Goal: Task Accomplishment & Management: Complete application form

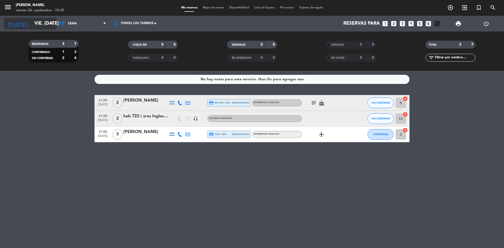
click at [40, 28] on input "vie. [DATE]" at bounding box center [62, 23] width 61 height 10
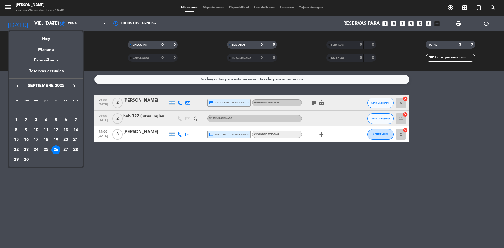
click at [104, 71] on div at bounding box center [252, 124] width 504 height 248
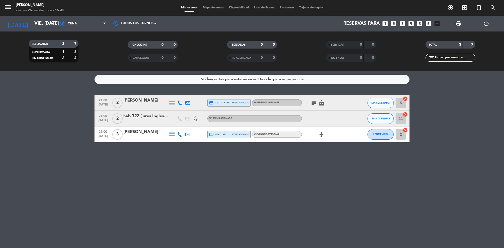
click at [469, 46] on div "7" at bounding box center [469, 45] width 10 height 6
click at [211, 8] on span "Mapa de mesas" at bounding box center [213, 7] width 26 height 3
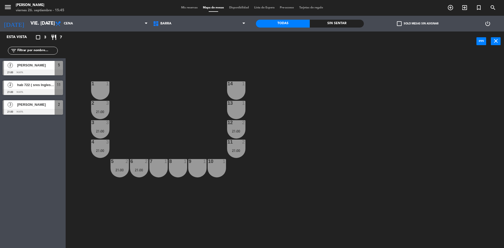
click at [238, 8] on span "Disponibilidad" at bounding box center [239, 7] width 25 height 3
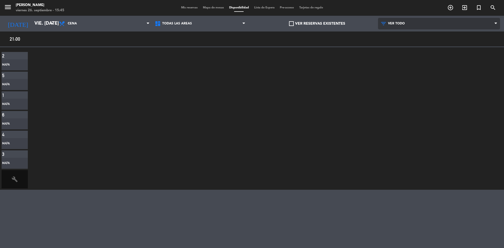
click at [392, 26] on span "VER TODO" at bounding box center [439, 24] width 122 height 12
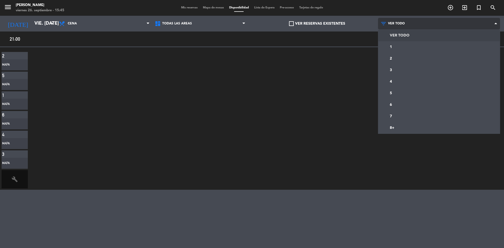
click at [392, 26] on span "VER TODO" at bounding box center [439, 24] width 122 height 12
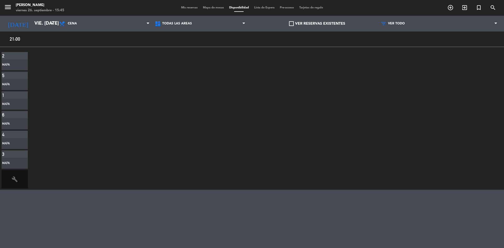
click at [188, 8] on span "Mis reservas" at bounding box center [189, 7] width 22 height 3
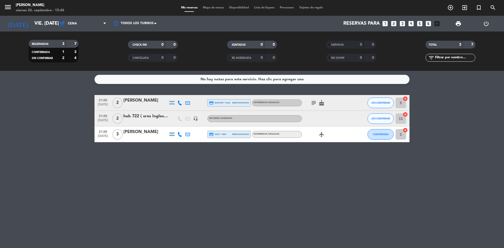
drag, startPoint x: 173, startPoint y: 155, endPoint x: 162, endPoint y: 156, distance: 10.8
click at [162, 156] on div "No hay notas para este servicio. Haz clic para agregar una 21:00 [DATE] 2 [PERS…" at bounding box center [252, 159] width 504 height 177
click at [68, 26] on span "Cena" at bounding box center [82, 24] width 52 height 12
click at [26, 35] on div "RESERVADAS 3 7 CONFIRMADA 1 3 SIN CONFIRMAR 2 4 CHECK INS 0 0 CANCELADA 0 0 SEN…" at bounding box center [252, 50] width 504 height 39
click at [32, 23] on input "vie. [DATE]" at bounding box center [62, 23] width 61 height 10
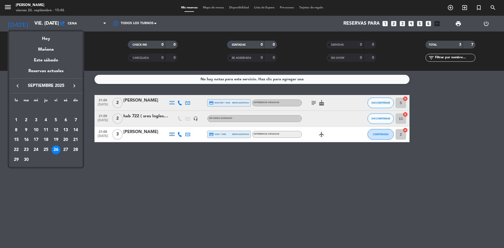
click at [55, 148] on div "26" at bounding box center [55, 149] width 9 height 9
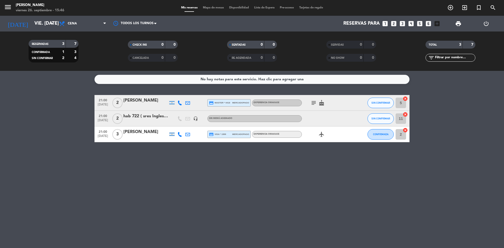
click at [428, 24] on icon "looks_6" at bounding box center [428, 23] width 7 height 7
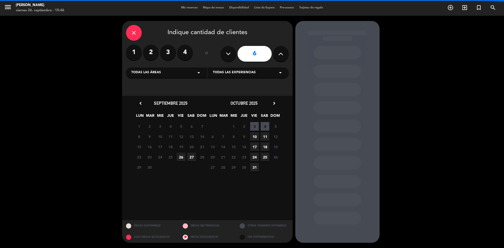
click at [283, 52] on icon at bounding box center [280, 54] width 5 height 8
type input "7"
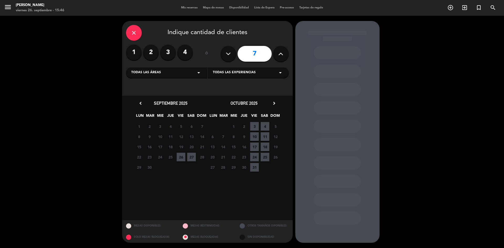
click at [133, 32] on icon "close" at bounding box center [134, 33] width 6 height 6
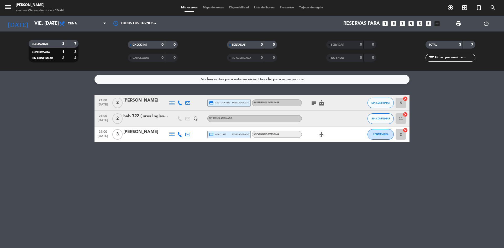
click at [438, 25] on icon "add_box" at bounding box center [437, 23] width 7 height 7
click at [429, 23] on icon "looks_6" at bounding box center [428, 23] width 7 height 7
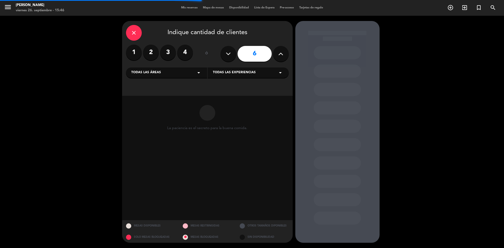
click at [281, 52] on icon at bounding box center [280, 54] width 5 height 8
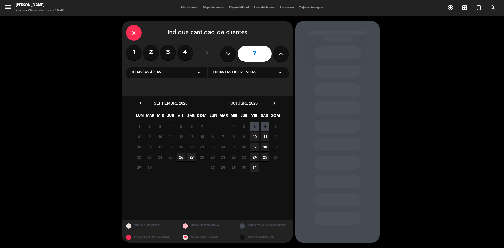
click at [181, 156] on span "26" at bounding box center [181, 157] width 9 height 9
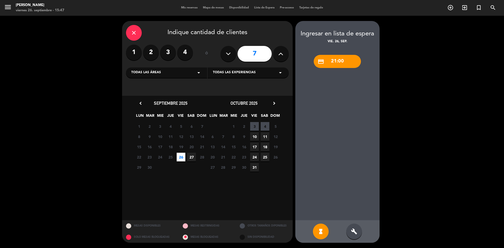
click at [230, 56] on icon at bounding box center [228, 54] width 5 height 8
type input "6"
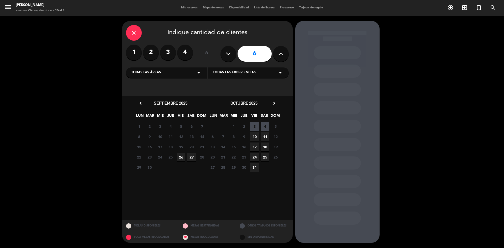
click at [182, 156] on span "26" at bounding box center [181, 157] width 9 height 9
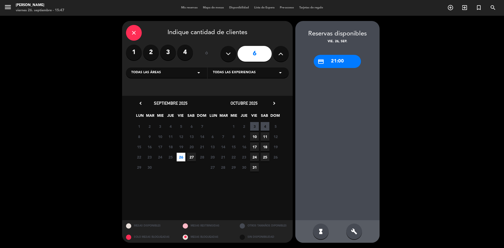
click at [334, 62] on div "credit_card 21:00" at bounding box center [337, 61] width 47 height 13
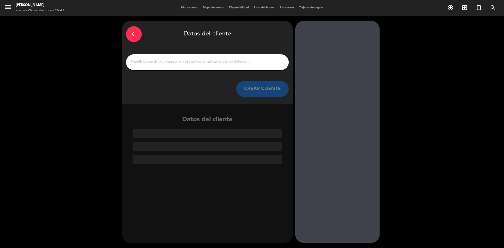
click at [195, 65] on input "1" at bounding box center [207, 62] width 155 height 7
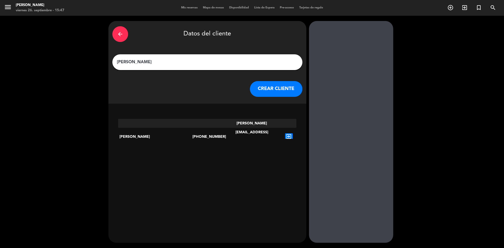
type input "[PERSON_NAME]"
click at [250, 85] on button "CREAR CLIENTE" at bounding box center [276, 89] width 52 height 16
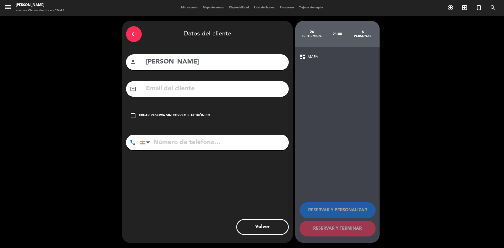
click at [197, 87] on input "text" at bounding box center [214, 88] width 139 height 11
type input "J"
type input "[PERSON_NAME].[PERSON_NAME]"
click at [133, 35] on icon "arrow_back" at bounding box center [134, 34] width 6 height 6
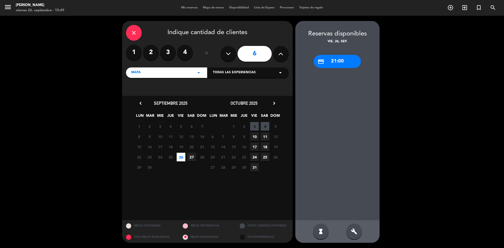
click at [340, 64] on div "credit_card 21:00" at bounding box center [337, 61] width 47 height 13
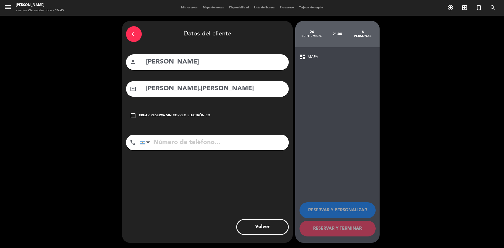
click at [135, 115] on icon "check_box_outline_blank" at bounding box center [133, 116] width 6 height 6
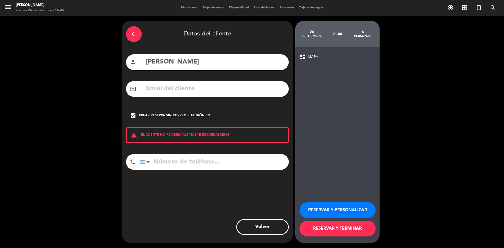
click at [134, 31] on icon "arrow_back" at bounding box center [134, 34] width 6 height 6
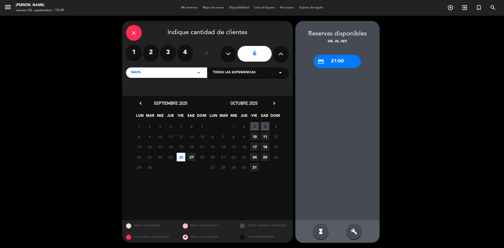
click at [134, 31] on icon "close" at bounding box center [134, 33] width 6 height 6
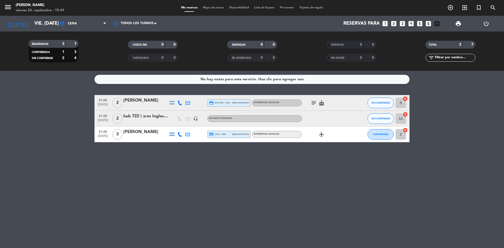
click at [428, 23] on icon "looks_6" at bounding box center [428, 23] width 7 height 7
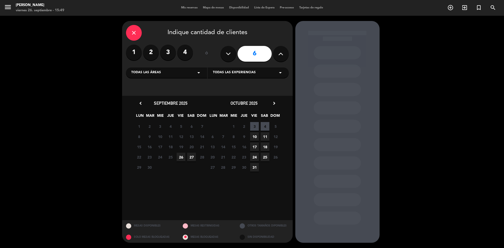
click at [279, 58] on button at bounding box center [281, 54] width 16 height 16
click at [181, 156] on span "26" at bounding box center [181, 157] width 9 height 9
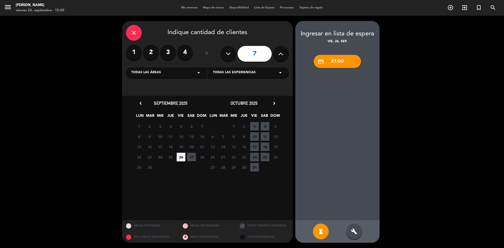
click at [229, 59] on button at bounding box center [228, 54] width 16 height 16
type input "6"
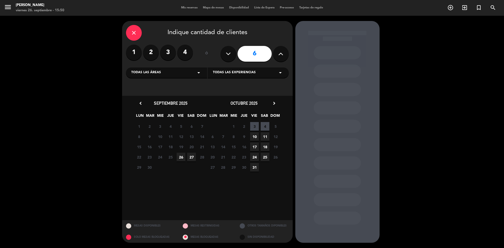
click at [180, 156] on span "26" at bounding box center [181, 157] width 9 height 9
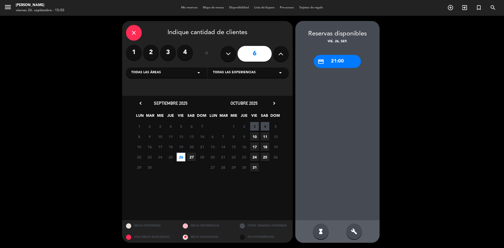
click at [332, 61] on div "credit_card 21:00" at bounding box center [337, 61] width 47 height 13
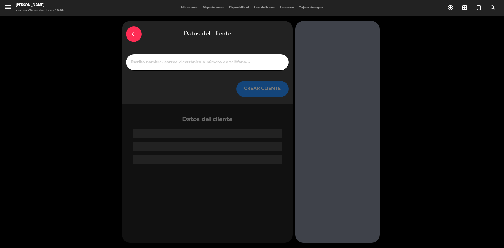
click at [233, 64] on input "1" at bounding box center [207, 62] width 155 height 7
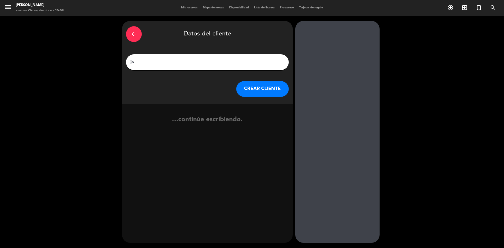
type input "j"
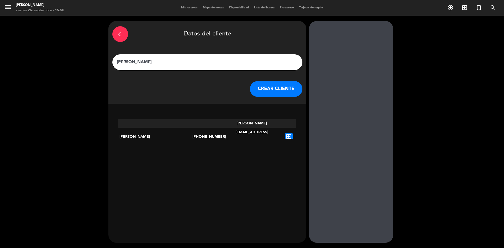
type input "[PERSON_NAME]"
click at [263, 87] on button "CREAR CLIENTE" at bounding box center [276, 89] width 52 height 16
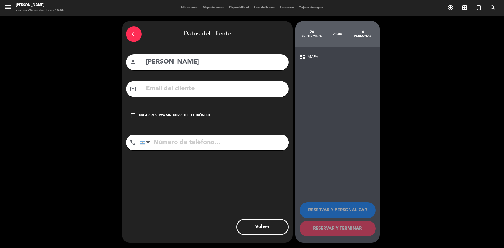
click at [130, 116] on icon "check_box_outline_blank" at bounding box center [133, 116] width 6 height 6
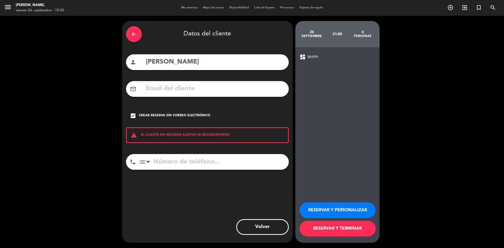
click at [343, 229] on button "RESERVAR Y TERMINAR" at bounding box center [338, 229] width 76 height 16
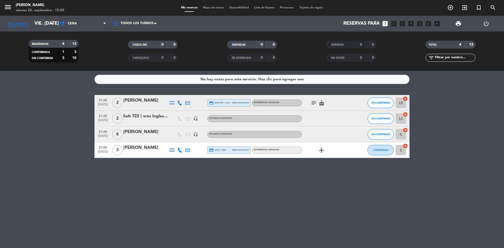
click at [385, 24] on icon "looks_one" at bounding box center [385, 23] width 7 height 7
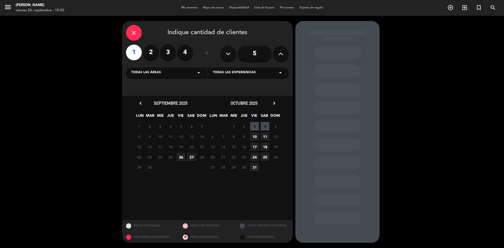
click at [181, 158] on span "26" at bounding box center [181, 157] width 9 height 9
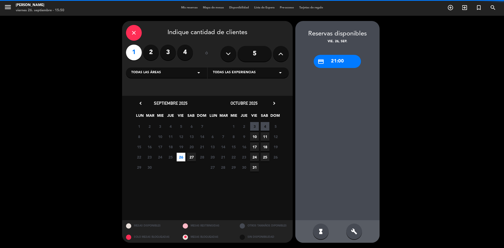
click at [228, 56] on icon at bounding box center [228, 54] width 5 height 8
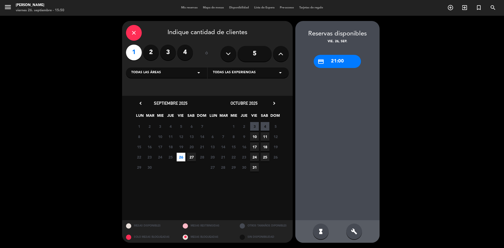
click at [228, 56] on icon at bounding box center [228, 54] width 5 height 8
click at [230, 54] on icon at bounding box center [228, 54] width 5 height 8
click at [132, 54] on label "1" at bounding box center [134, 53] width 16 height 16
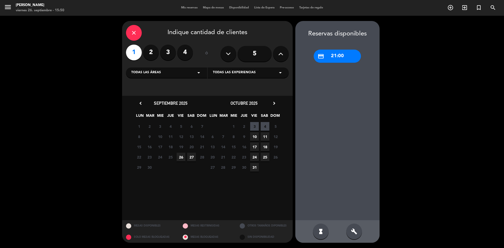
click at [180, 156] on span "26" at bounding box center [181, 157] width 9 height 9
click at [335, 61] on div "credit_card 21:00" at bounding box center [337, 61] width 47 height 13
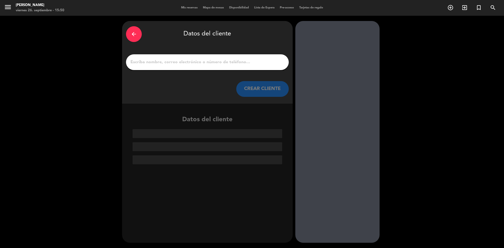
click at [171, 66] on input "1" at bounding box center [207, 62] width 155 height 7
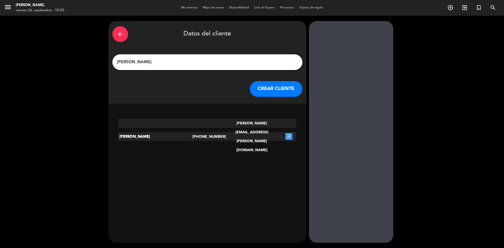
type input "[PERSON_NAME]"
click at [170, 137] on div "[PERSON_NAME]" at bounding box center [155, 136] width 74 height 9
click at [285, 136] on icon "exit_to_app" at bounding box center [289, 136] width 8 height 7
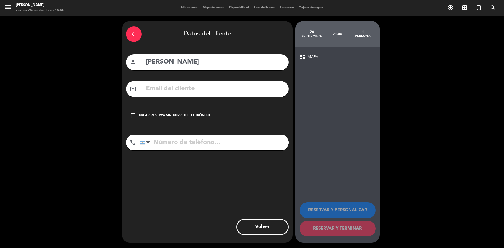
click at [134, 115] on icon "check_box_outline_blank" at bounding box center [133, 116] width 6 height 6
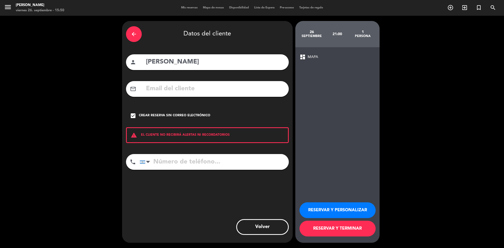
click at [331, 228] on button "RESERVAR Y TERMINAR" at bounding box center [338, 229] width 76 height 16
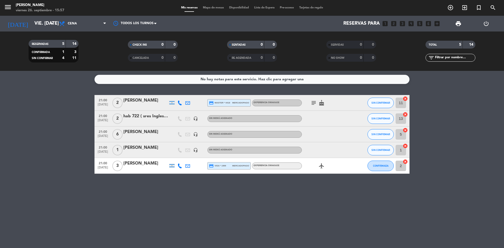
click at [154, 118] on div "hab 722 ( sres Inglesini [PERSON_NAME])" at bounding box center [145, 116] width 45 height 7
